Goal: Obtain resource: Download file/media

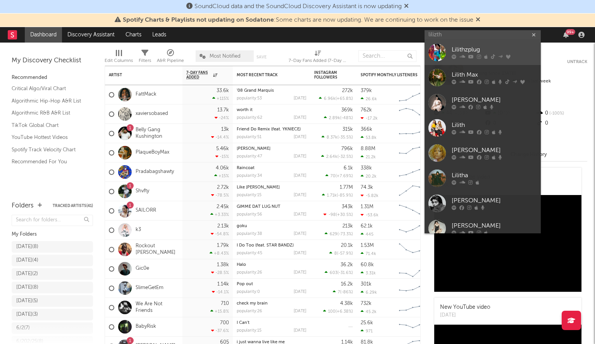
type input "lilizth"
click at [442, 50] on div at bounding box center [437, 52] width 17 height 17
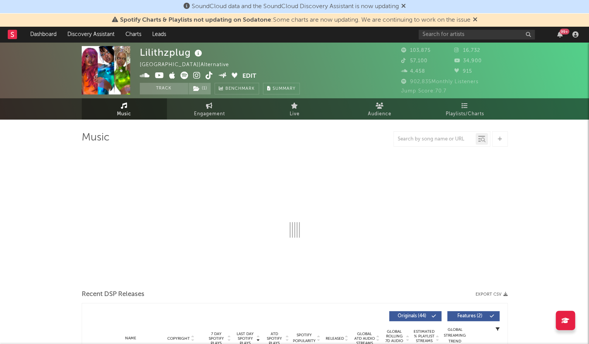
select select "6m"
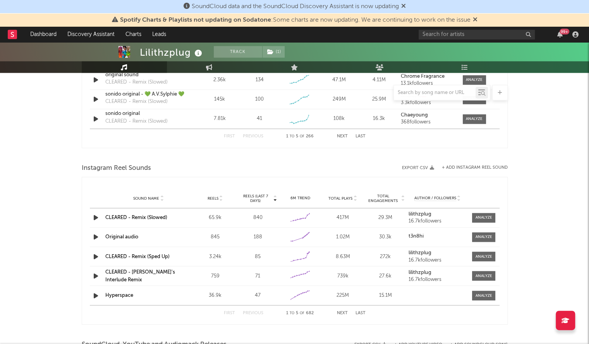
scroll to position [489, 0]
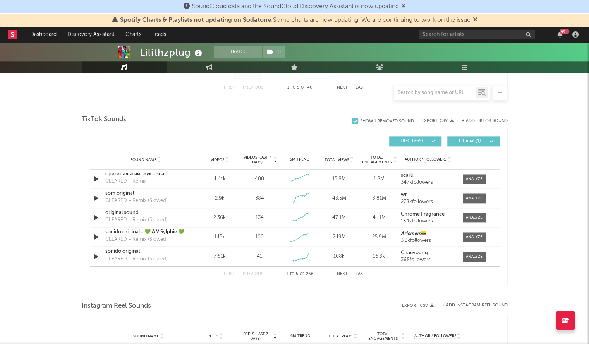
click at [0, 153] on div "Lilithzplug Track ( 1 ) [GEOGRAPHIC_DATA] | Alternative Edit Track ( 1 ) Benchm…" at bounding box center [294, 138] width 589 height 1171
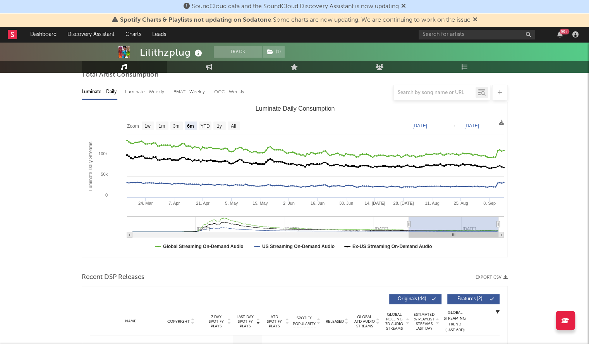
scroll to position [78, 0]
click at [380, 279] on div "Recent DSP Releases Export CSV" at bounding box center [295, 278] width 426 height 13
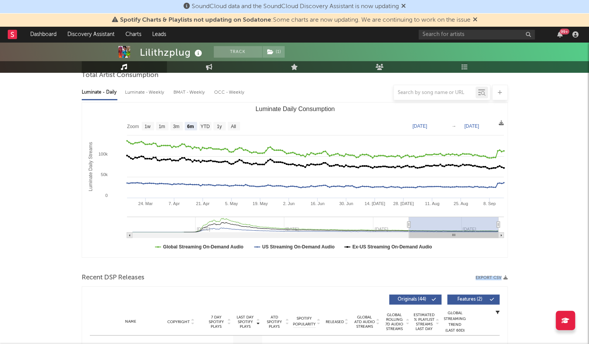
click at [380, 279] on div "Recent DSP Releases Export CSV" at bounding box center [295, 278] width 426 height 13
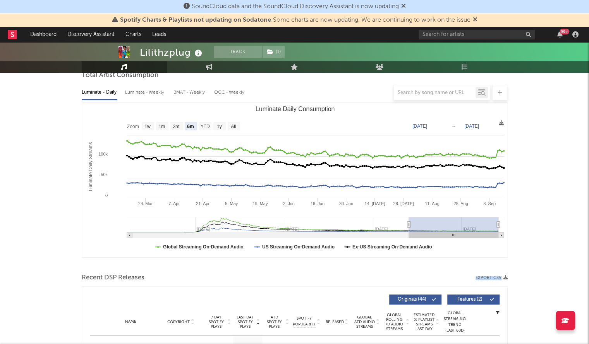
click at [380, 279] on div "Recent DSP Releases Export CSV" at bounding box center [295, 278] width 426 height 13
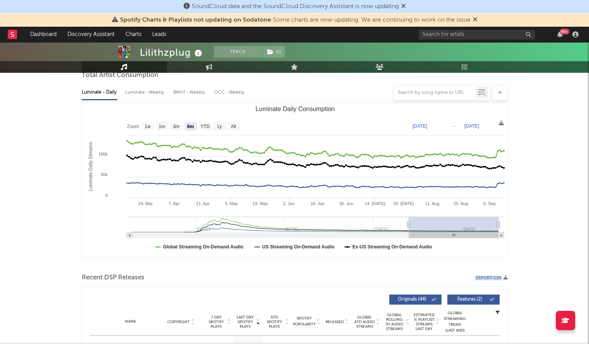
click at [380, 279] on div "Recent DSP Releases Export CSV" at bounding box center [295, 278] width 426 height 13
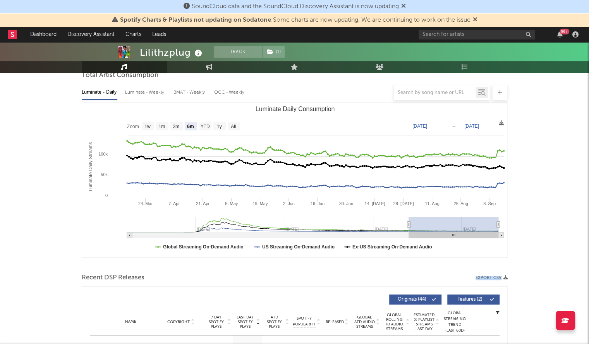
click at [380, 279] on div "Recent DSP Releases Export CSV" at bounding box center [295, 278] width 426 height 13
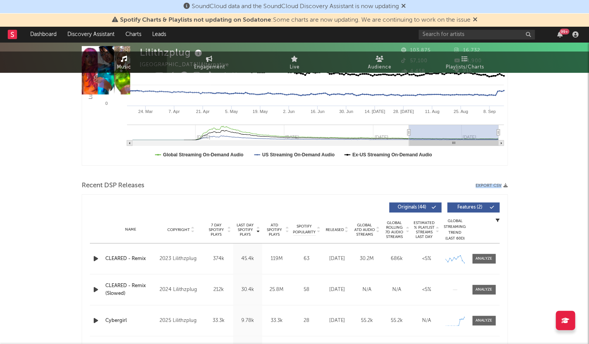
scroll to position [0, 0]
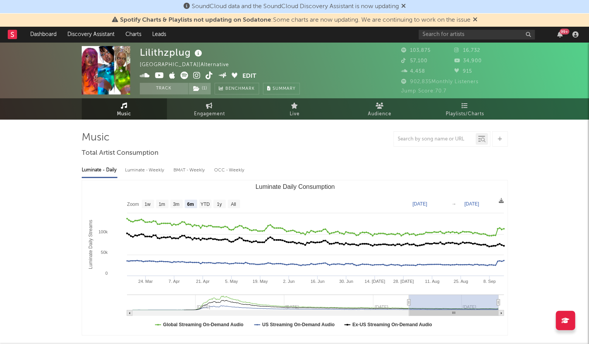
click at [186, 76] on icon at bounding box center [185, 76] width 8 height 8
